Goal: Check status: Check status

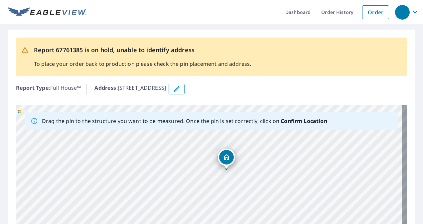
drag, startPoint x: 290, startPoint y: 134, endPoint x: 283, endPoint y: 136, distance: 6.6
click at [283, 136] on div "38 Cranes Rd SPANIARD'S BAY, NL A0A3X0" at bounding box center [211, 209] width 391 height 208
drag, startPoint x: 318, startPoint y: 159, endPoint x: 104, endPoint y: 165, distance: 213.7
click at [102, 169] on div "38 Cranes Rd SPANIARD'S BAY, NL A0A3X0" at bounding box center [211, 209] width 391 height 208
drag, startPoint x: 122, startPoint y: 146, endPoint x: 120, endPoint y: 188, distance: 42.2
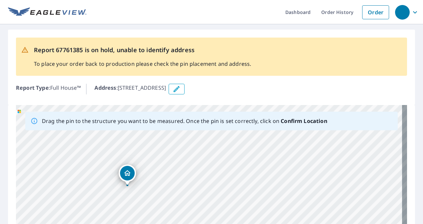
click at [120, 188] on div "38 Cranes Rd SPANIARD'S BAY, NL A0A3X0" at bounding box center [211, 209] width 391 height 208
click at [133, 190] on div "38 Cranes Rd SPANIARD'S BAY, NL A0A3X0" at bounding box center [211, 209] width 391 height 208
click at [132, 190] on div "38 Cranes Rd SPANIARD'S BAY, NL A0A3X0" at bounding box center [211, 209] width 391 height 208
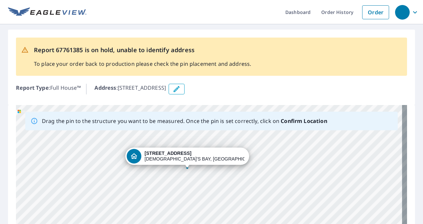
drag, startPoint x: 198, startPoint y: 192, endPoint x: 151, endPoint y: 125, distance: 81.4
click at [151, 125] on div "Drag the pin to the structure you want to be measured. Once the pin is set corr…" at bounding box center [211, 209] width 391 height 208
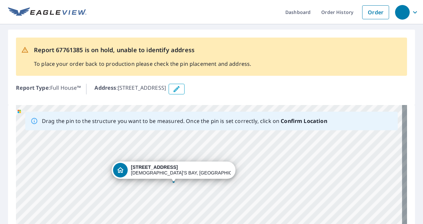
click at [145, 144] on div "38 Cranes Rd SPANIARD'S BAY, NL A0A3X0" at bounding box center [211, 209] width 391 height 208
click at [186, 192] on div "38 Cranes Rd SPANIARD'S BAY, NL A0A3X0" at bounding box center [211, 209] width 391 height 208
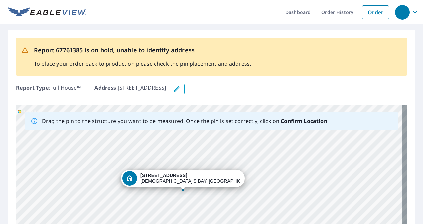
drag, startPoint x: 174, startPoint y: 181, endPoint x: 183, endPoint y: 189, distance: 12.2
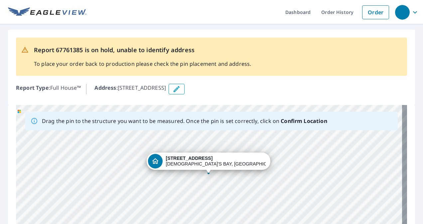
drag, startPoint x: 186, startPoint y: 178, endPoint x: 185, endPoint y: 144, distance: 34.2
click at [185, 144] on div "38 Cranes Rd SPANIARD'S BAY, NL A0A3X0" at bounding box center [211, 209] width 391 height 208
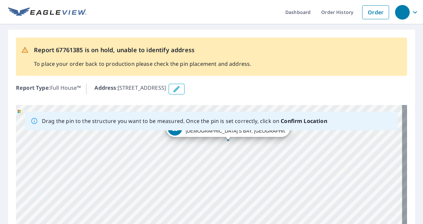
scroll to position [100, 0]
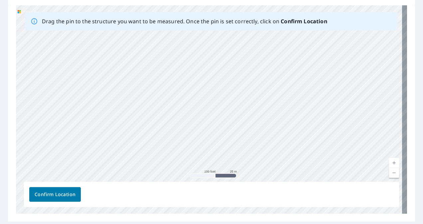
drag, startPoint x: 292, startPoint y: 64, endPoint x: 275, endPoint y: 110, distance: 49.0
click at [278, 104] on div "38 Cranes Rd SPANIARD'S BAY, NL A0A3X0" at bounding box center [211, 109] width 391 height 208
drag, startPoint x: 319, startPoint y: 74, endPoint x: 287, endPoint y: 140, distance: 73.2
click at [296, 130] on div "38 Cranes Rd SPANIARD'S BAY, NL A0A3X0" at bounding box center [211, 109] width 391 height 208
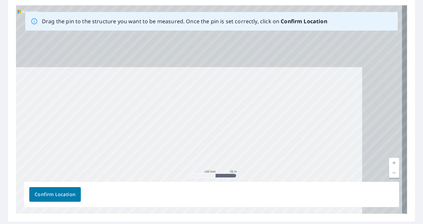
drag, startPoint x: 344, startPoint y: 45, endPoint x: 286, endPoint y: 145, distance: 116.1
click at [286, 145] on div "38 Cranes Rd SPANIARD'S BAY, NL A0A3X0" at bounding box center [211, 109] width 391 height 208
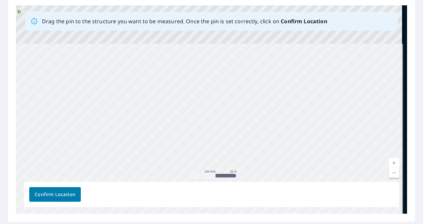
drag, startPoint x: 317, startPoint y: 80, endPoint x: 254, endPoint y: 190, distance: 125.7
click at [250, 211] on div "38 Cranes Rd SPANIARD'S BAY, NL A0A3X0" at bounding box center [211, 109] width 391 height 208
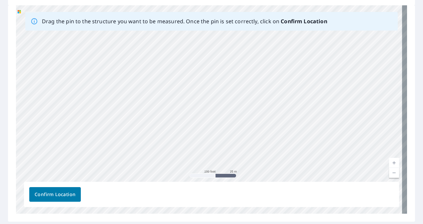
drag, startPoint x: 329, startPoint y: 92, endPoint x: 252, endPoint y: 222, distance: 151.5
click at [252, 222] on div "Report 67761385 is on hold, unable to identify address To place your order back…" at bounding box center [211, 76] width 423 height 302
drag, startPoint x: 276, startPoint y: 134, endPoint x: 261, endPoint y: 211, distance: 78.2
click at [261, 211] on div "38 Cranes Rd SPANIARD'S BAY, NL A0A3X0" at bounding box center [211, 109] width 391 height 208
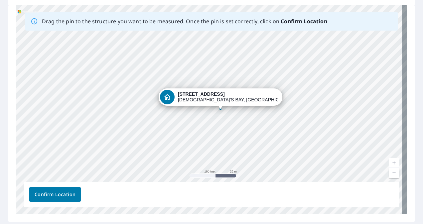
drag, startPoint x: 302, startPoint y: 111, endPoint x: 311, endPoint y: 139, distance: 28.6
click at [311, 139] on div "38 Cranes Rd SPANIARD'S BAY, NL A0A3X0" at bounding box center [211, 109] width 391 height 208
click at [40, 194] on span "Confirm Location" at bounding box center [55, 194] width 41 height 8
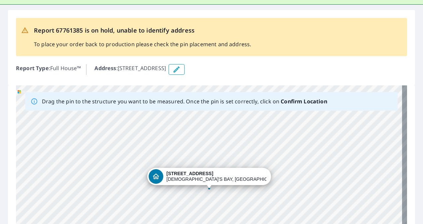
scroll to position [0, 0]
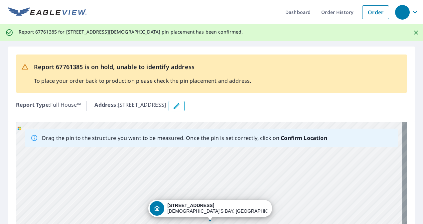
drag, startPoint x: 76, startPoint y: 198, endPoint x: 85, endPoint y: 157, distance: 41.6
click at [84, 160] on div "38 Cranes Rd SPANIARD'S BAY, NL A0A3X0" at bounding box center [211, 226] width 391 height 208
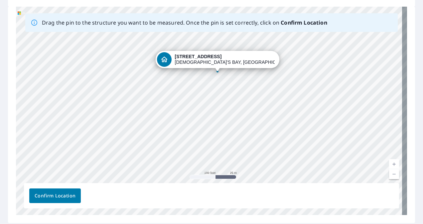
scroll to position [136, 0]
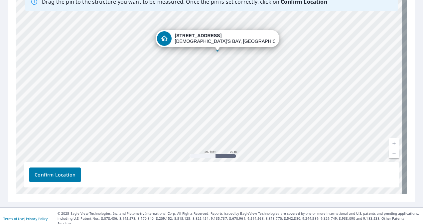
click at [62, 176] on span "Confirm Location" at bounding box center [55, 175] width 41 height 8
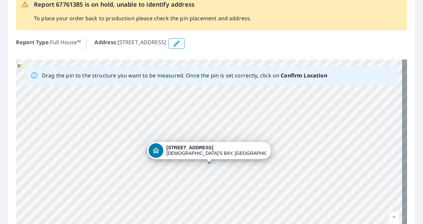
scroll to position [0, 0]
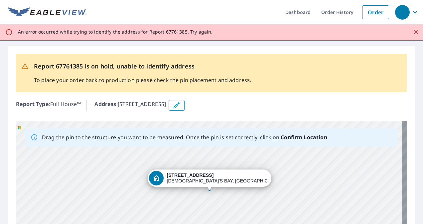
drag, startPoint x: 246, startPoint y: 186, endPoint x: 246, endPoint y: 143, distance: 42.9
click at [246, 146] on div "Drag the pin to the structure you want to be measured. Once the pin is set corr…" at bounding box center [211, 225] width 391 height 208
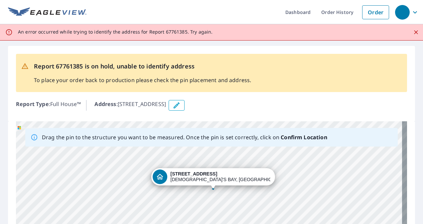
click at [253, 140] on p "Drag the pin to the structure you want to be measured. Once the pin is set corr…" at bounding box center [184, 137] width 285 height 8
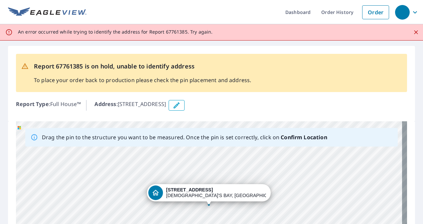
click at [248, 163] on div "38 Cranes Rd SPANIARD'S BAY, NL A0A3X0" at bounding box center [211, 225] width 391 height 208
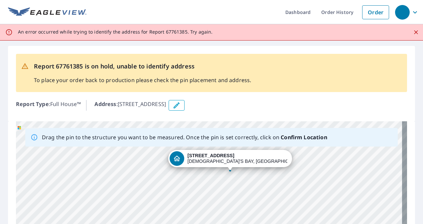
drag, startPoint x: 204, startPoint y: 199, endPoint x: 271, endPoint y: 147, distance: 84.8
click at [271, 147] on div "38 Cranes Rd SPANIARD'S BAY, NL A0A3X0" at bounding box center [211, 225] width 391 height 208
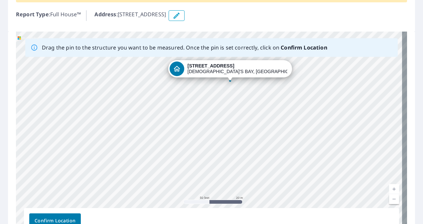
scroll to position [100, 0]
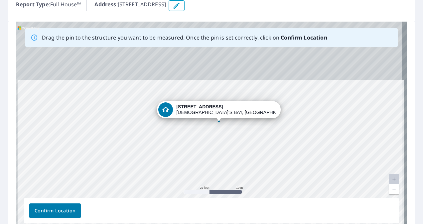
drag, startPoint x: 241, startPoint y: 84, endPoint x: 244, endPoint y: 181, distance: 97.7
click at [244, 181] on div "38 Cranes Rd SPANIARD'S BAY, NL A0A3X0" at bounding box center [211, 126] width 391 height 208
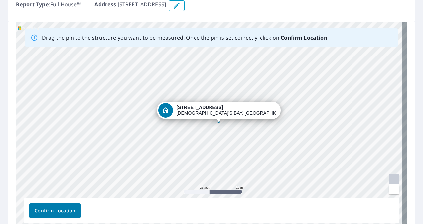
click at [249, 160] on div "38 Cranes Rd SPANIARD'S BAY, NL A0A3X0" at bounding box center [211, 126] width 391 height 208
click at [258, 150] on div "38 Cranes Rd SPANIARD'S BAY, NL A0A3X0" at bounding box center [211, 126] width 391 height 208
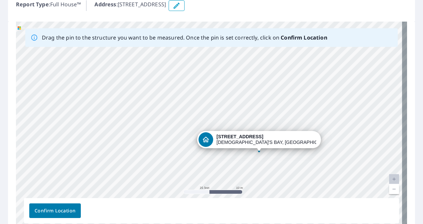
drag, startPoint x: 217, startPoint y: 119, endPoint x: 257, endPoint y: 148, distance: 49.4
click at [257, 148] on div "38 Cranes Rd SPANIARD'S BAY, NL A0A3X0" at bounding box center [211, 126] width 391 height 208
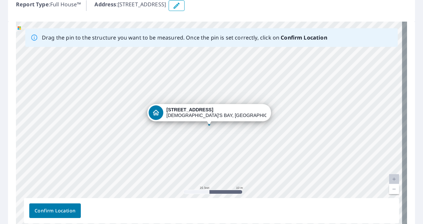
click at [74, 210] on span "Confirm Location" at bounding box center [55, 211] width 41 height 8
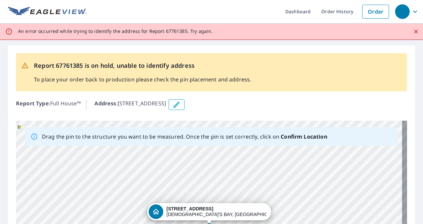
scroll to position [0, 0]
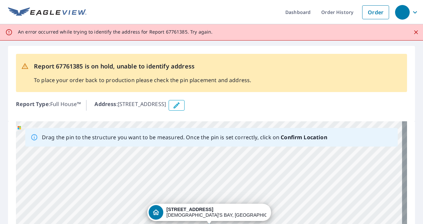
click at [412, 31] on icon "Close" at bounding box center [415, 32] width 7 height 7
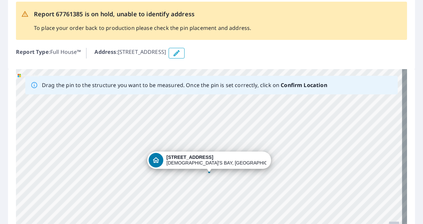
scroll to position [100, 0]
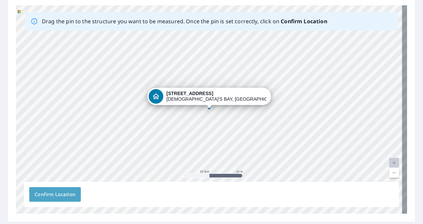
click at [40, 195] on span "Confirm Location" at bounding box center [55, 194] width 41 height 8
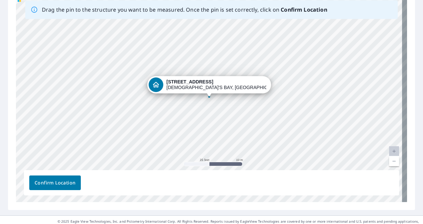
scroll to position [136, 0]
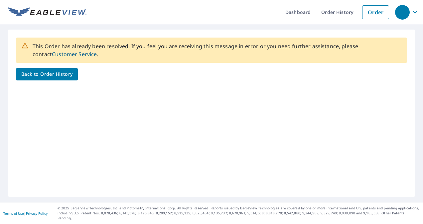
click at [57, 74] on span "Back to Order History" at bounding box center [46, 74] width 51 height 8
